Goal: Task Accomplishment & Management: Complete application form

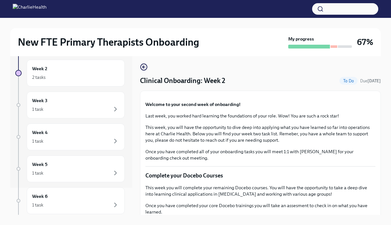
scroll to position [1, 0]
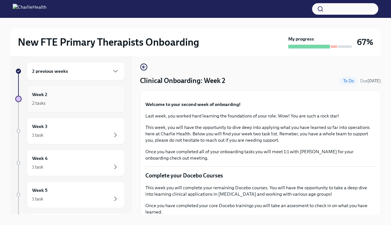
click at [99, 103] on div "2 tasks" at bounding box center [75, 103] width 87 height 8
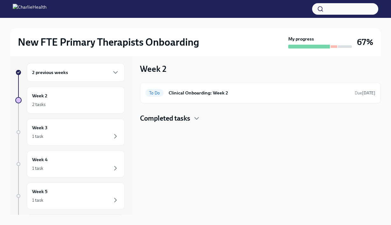
click at [188, 81] on div "Week 2 To Do Clinical Onboarding: Week 2 Due tomorrow Completed tasks" at bounding box center [260, 93] width 241 height 60
click at [187, 90] on h6 "Clinical Onboarding: Week 2" at bounding box center [259, 92] width 181 height 7
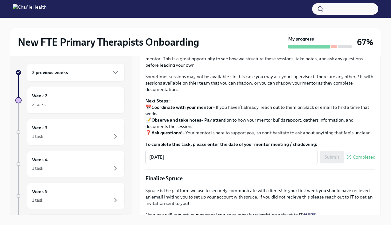
scroll to position [548, 0]
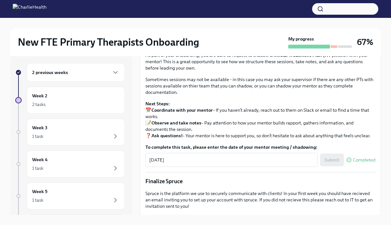
click at [179, 8] on span "Upload Mock Treatment Plan" at bounding box center [184, 4] width 68 height 6
click at [0, 0] on input "Upload Mock Treatment Plan" at bounding box center [0, 0] width 0 height 0
click at [214, 8] on span "AKR Copy of Onboarding Mock Treatment Plan - 2025.docx" at bounding box center [215, 4] width 130 height 6
click at [0, 0] on input "AKR Copy of Onboarding Mock Treatment Plan - 2025.docx" at bounding box center [0, 0] width 0 height 0
click at [221, 25] on span "I have completed my Mock Treatment Plan" at bounding box center [195, 22] width 90 height 6
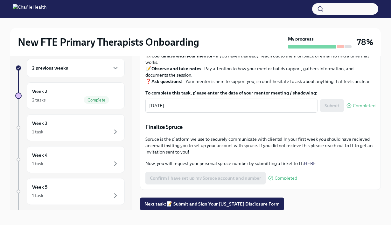
scroll to position [11, 0]
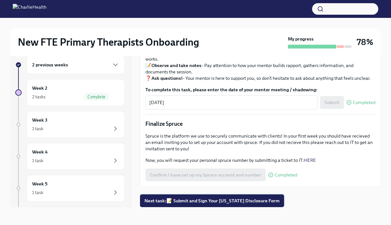
click at [237, 202] on span "Next task : 📝 Submit and Sign Your Utah Disclosure Form" at bounding box center [212, 200] width 135 height 6
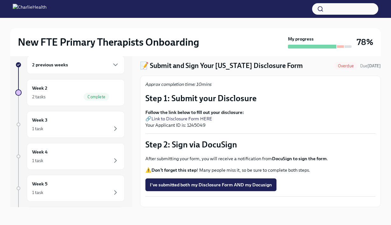
scroll to position [26, 0]
click at [198, 116] on link "Link to Disclosure Form HERE" at bounding box center [182, 119] width 61 height 6
click at [217, 181] on span "I've submitted both my Disclosure Form AND my Docusign" at bounding box center [211, 184] width 122 height 6
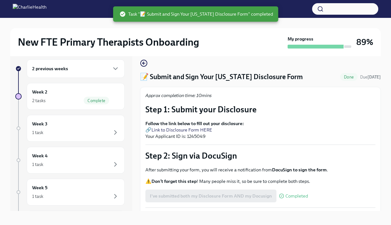
scroll to position [0, 0]
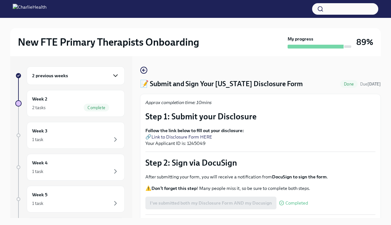
click at [114, 76] on icon "button" at bounding box center [116, 76] width 8 height 8
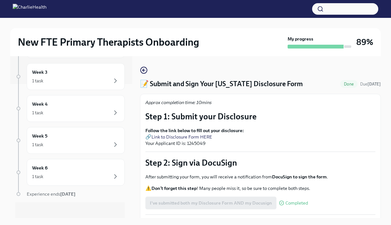
scroll to position [139, 0]
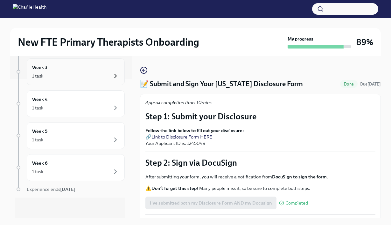
click at [115, 74] on icon "button" at bounding box center [116, 76] width 8 height 8
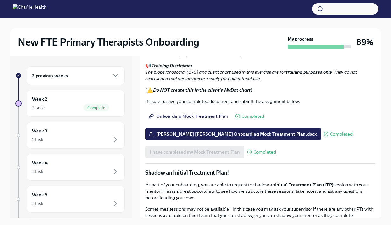
scroll to position [410, 0]
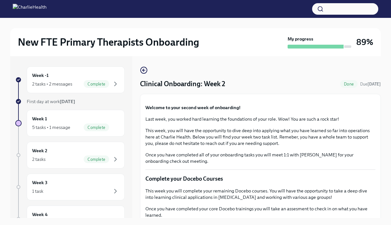
scroll to position [375, 0]
